Goal: Communication & Community: Answer question/provide support

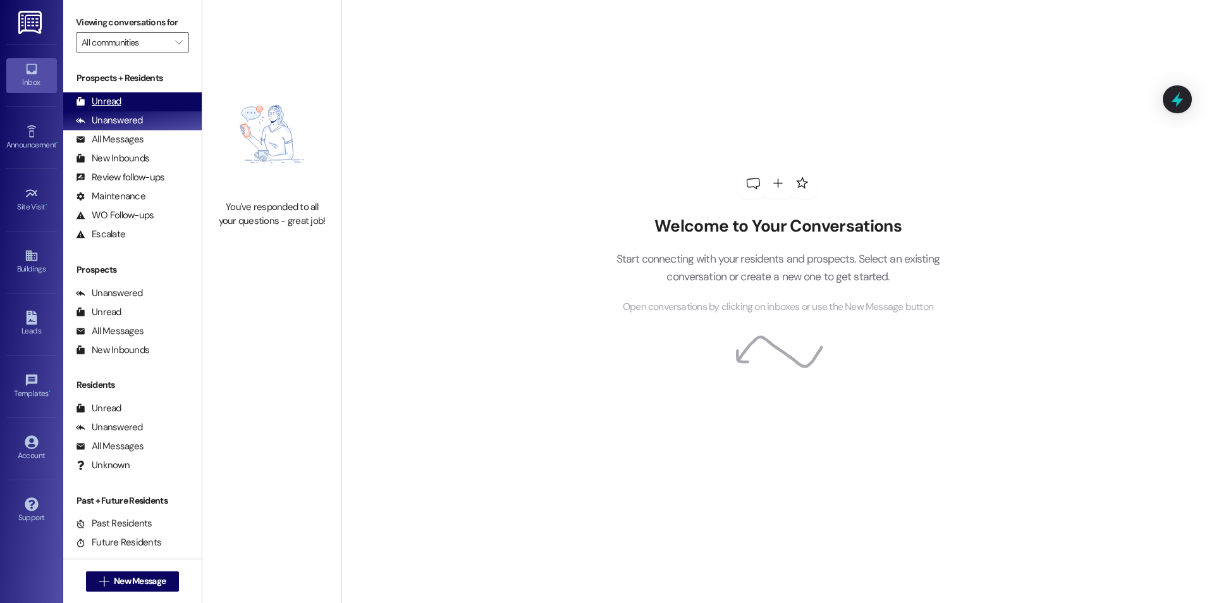
click at [112, 98] on div "Unread" at bounding box center [99, 101] width 46 height 13
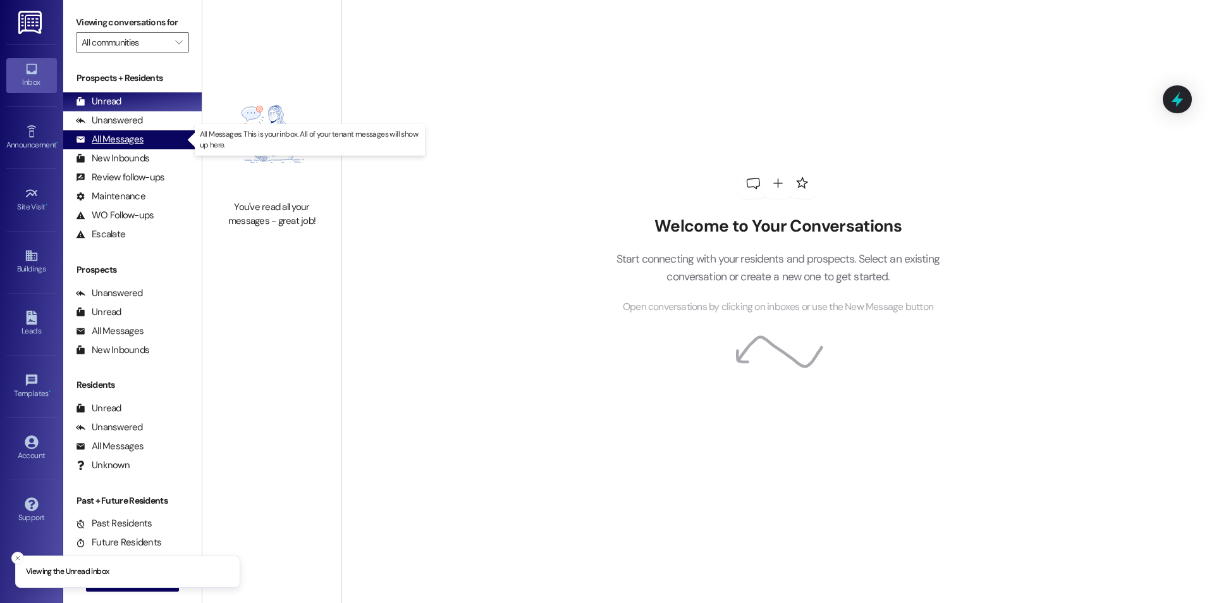
click at [99, 143] on div "All Messages" at bounding box center [110, 139] width 68 height 13
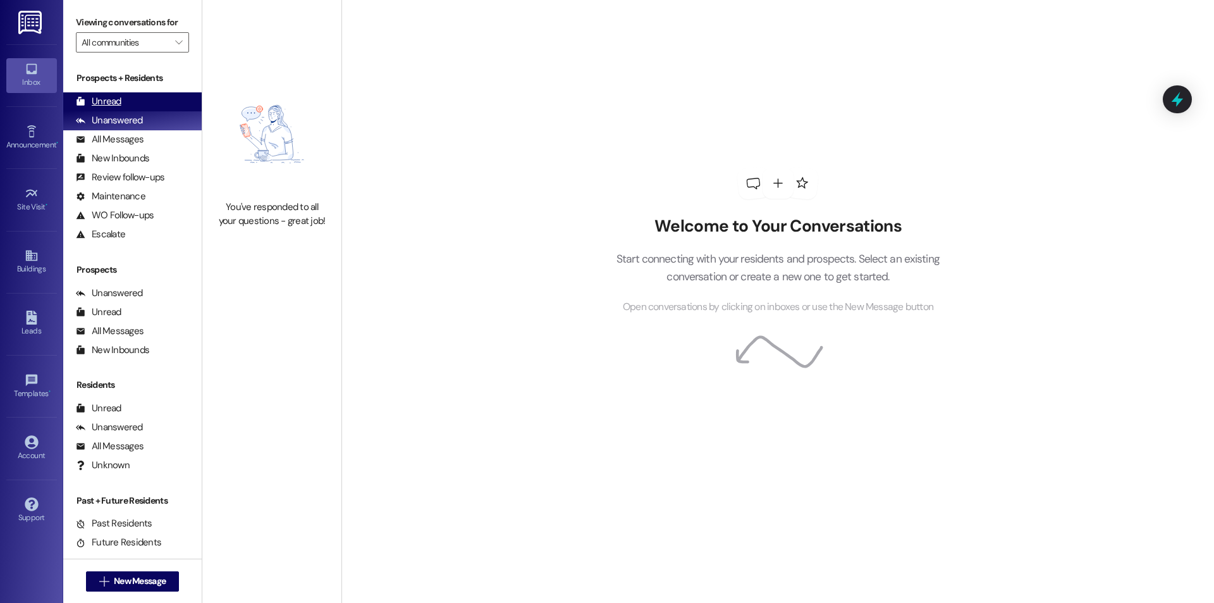
click at [124, 106] on div "Unread (0)" at bounding box center [132, 101] width 138 height 19
click at [88, 104] on div "Unread" at bounding box center [99, 101] width 46 height 13
click at [132, 101] on div "Unread (0)" at bounding box center [132, 101] width 138 height 19
click at [149, 103] on div "Unread (0)" at bounding box center [132, 101] width 138 height 19
click at [161, 114] on div "Unanswered (0)" at bounding box center [132, 120] width 138 height 19
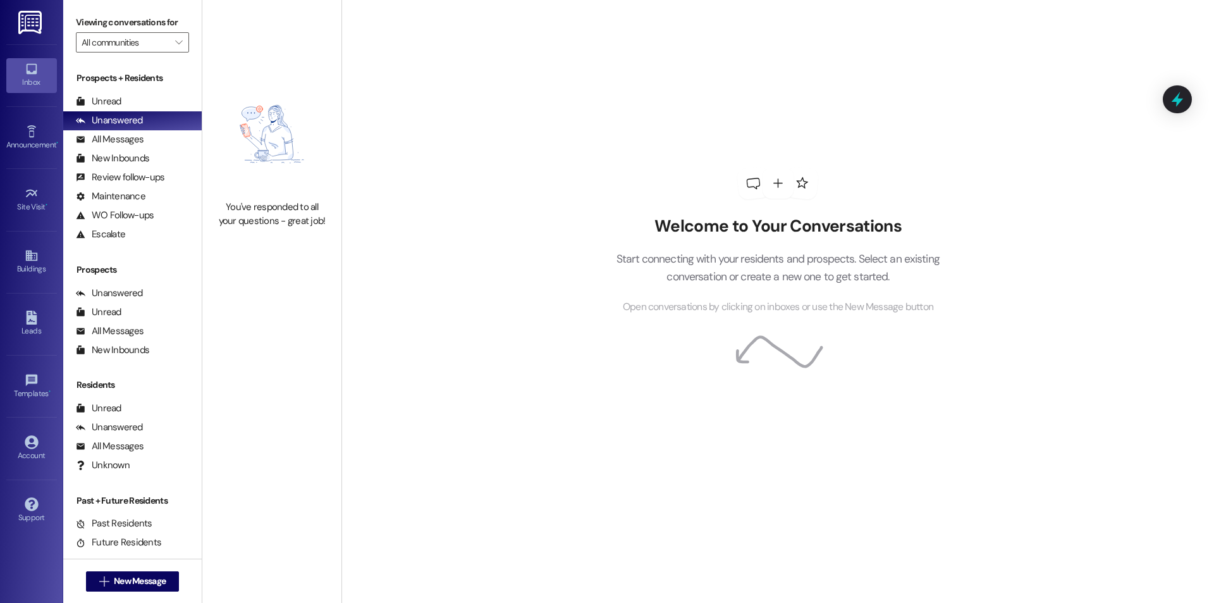
click at [112, 79] on div "Prospects + Residents" at bounding box center [132, 77] width 138 height 13
click at [98, 108] on div "Unread" at bounding box center [99, 101] width 46 height 13
